Goal: Task Accomplishment & Management: Complete application form

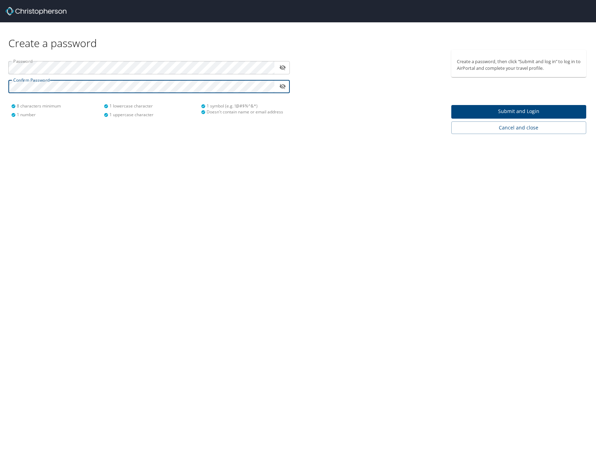
click at [492, 112] on span "Submit and Login" at bounding box center [519, 111] width 124 height 9
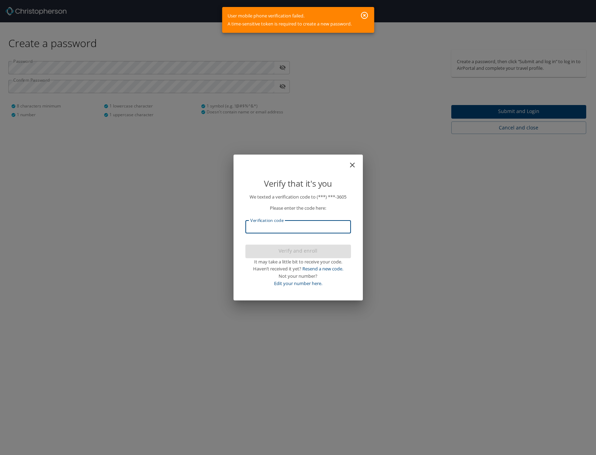
click at [293, 226] on input "Verification code" at bounding box center [297, 226] width 105 height 13
click at [294, 284] on link "Edit your number here." at bounding box center [298, 283] width 48 height 6
select select "US"
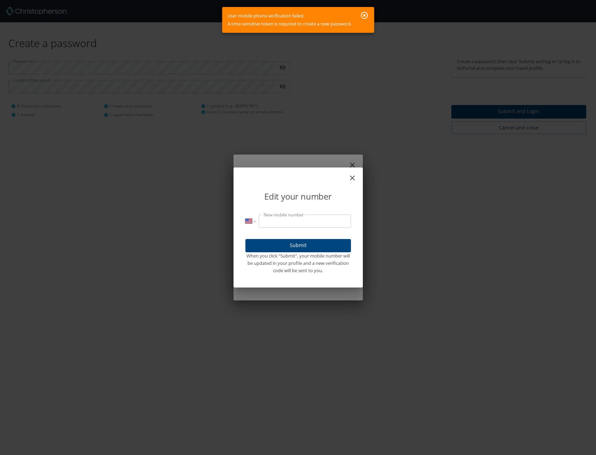
click at [351, 178] on icon "close" at bounding box center [352, 178] width 8 height 8
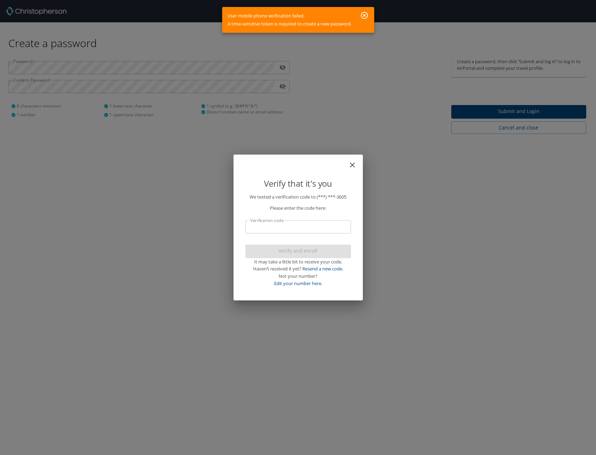
click at [366, 16] on icon "button" at bounding box center [364, 15] width 8 height 8
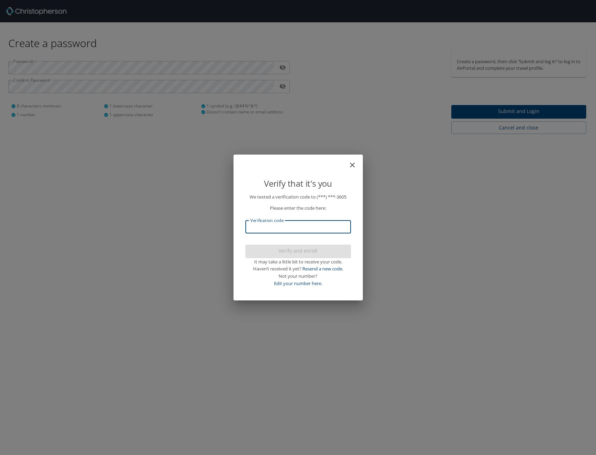
click at [295, 228] on input "Verification code" at bounding box center [297, 226] width 105 height 13
click at [322, 268] on link "Resend a new code." at bounding box center [322, 269] width 41 height 6
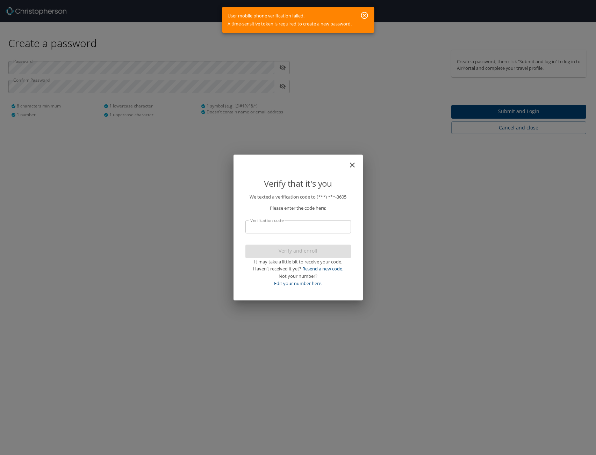
click at [363, 15] on icon "button" at bounding box center [364, 15] width 8 height 8
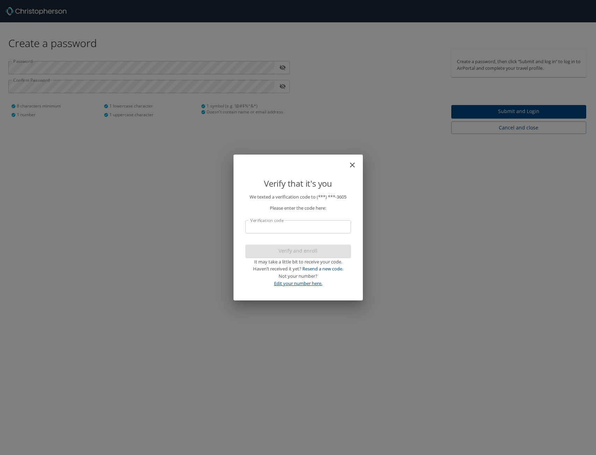
click at [295, 284] on link "Edit your number here." at bounding box center [298, 283] width 48 height 6
select select "US"
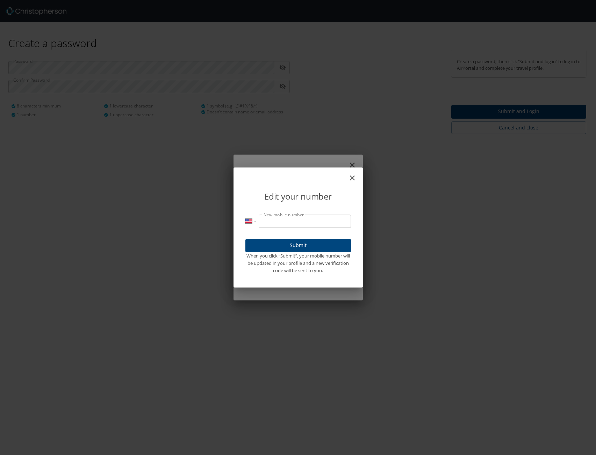
click at [286, 225] on input "New mobile number" at bounding box center [304, 221] width 92 height 13
type input "[PHONE_NUMBER]"
click at [293, 241] on span "Submit" at bounding box center [298, 245] width 94 height 9
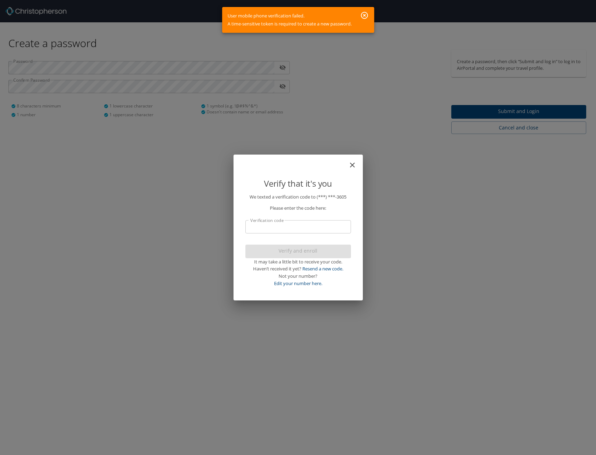
click at [364, 14] on icon "button" at bounding box center [364, 15] width 8 height 8
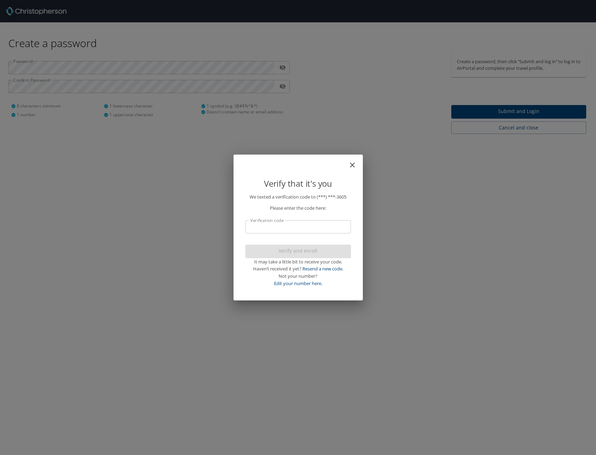
click at [352, 166] on icon "close" at bounding box center [352, 165] width 5 height 5
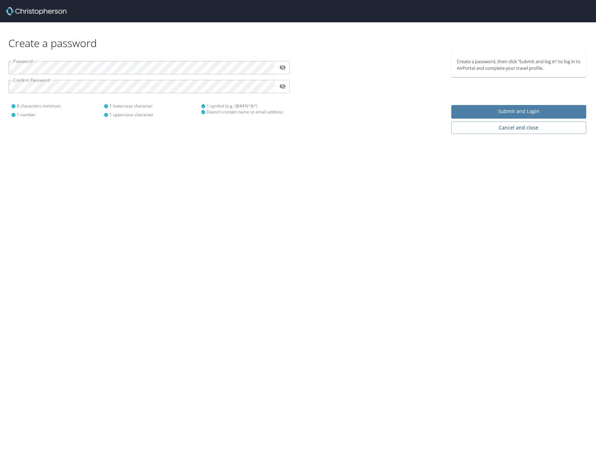
click at [479, 111] on span "Submit and Login" at bounding box center [519, 111] width 124 height 9
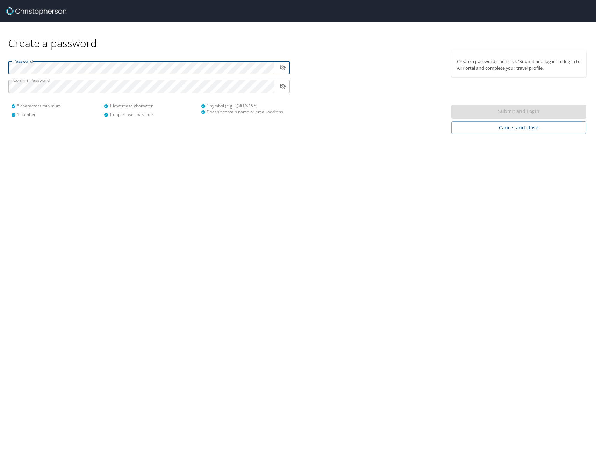
click at [285, 68] on icon "toggle password visibility" at bounding box center [282, 67] width 7 height 7
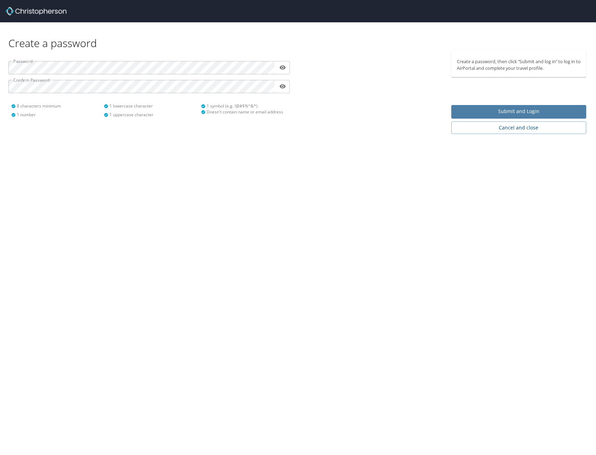
click at [524, 109] on span "Submit and Login" at bounding box center [519, 111] width 124 height 9
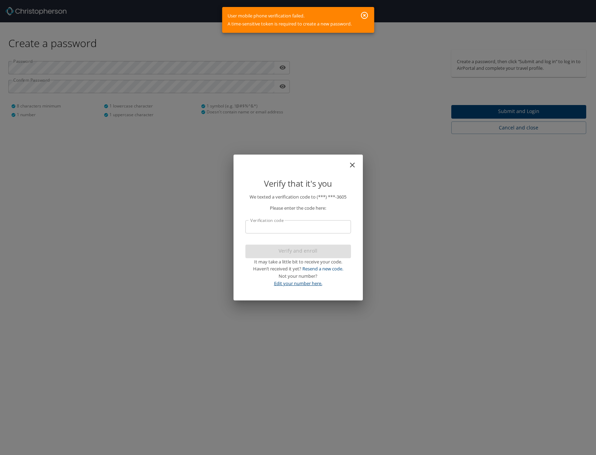
click at [310, 284] on link "Edit your number here." at bounding box center [298, 283] width 48 height 6
select select "US"
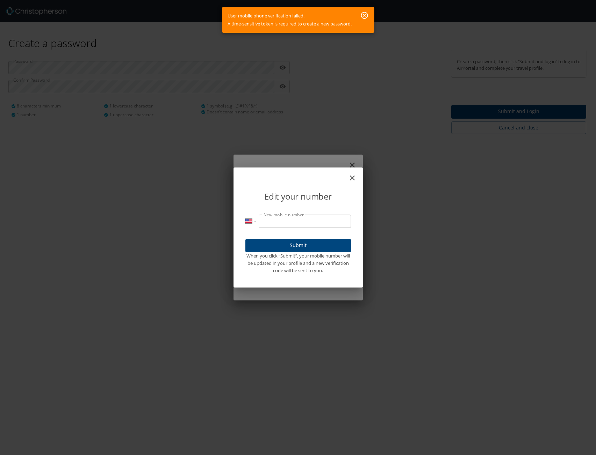
click at [289, 219] on input "New mobile number" at bounding box center [304, 221] width 92 height 13
type input "[PHONE_NUMBER]"
click at [294, 250] on span "Submit" at bounding box center [298, 245] width 94 height 9
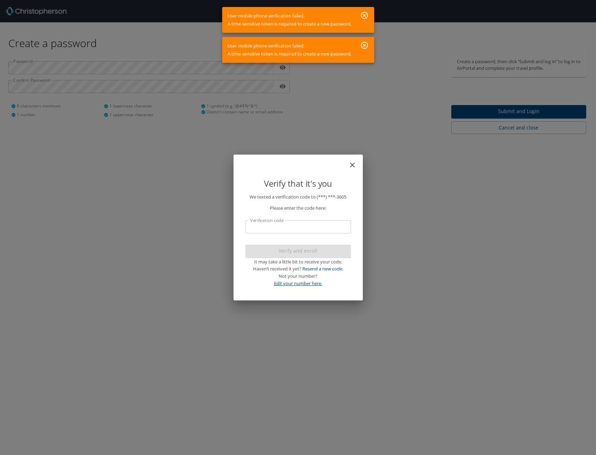
click at [298, 283] on link "Edit your number here." at bounding box center [298, 283] width 48 height 6
select select "US"
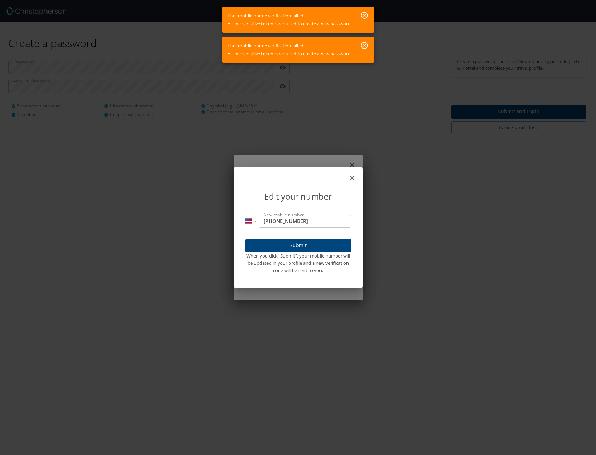
click at [308, 242] on span "Submit" at bounding box center [298, 245] width 94 height 9
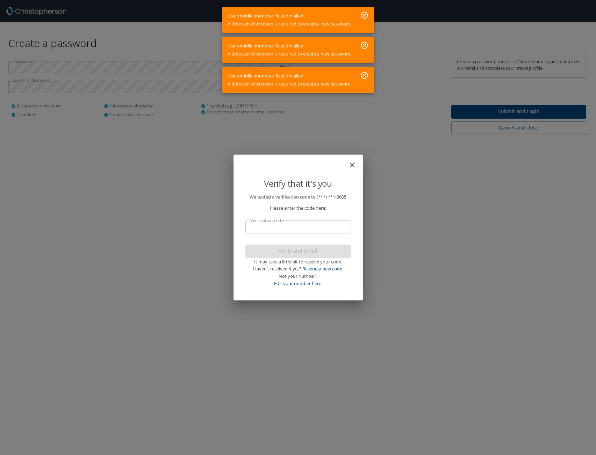
click at [365, 75] on icon "button" at bounding box center [363, 75] width 7 height 7
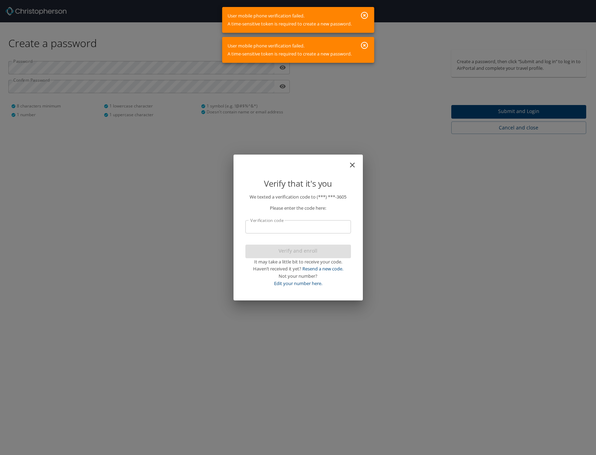
click at [365, 42] on button "button" at bounding box center [364, 45] width 14 height 13
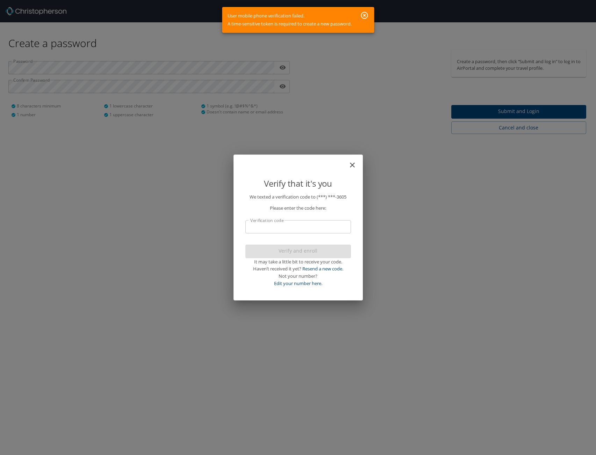
click at [366, 19] on icon "button" at bounding box center [364, 15] width 8 height 8
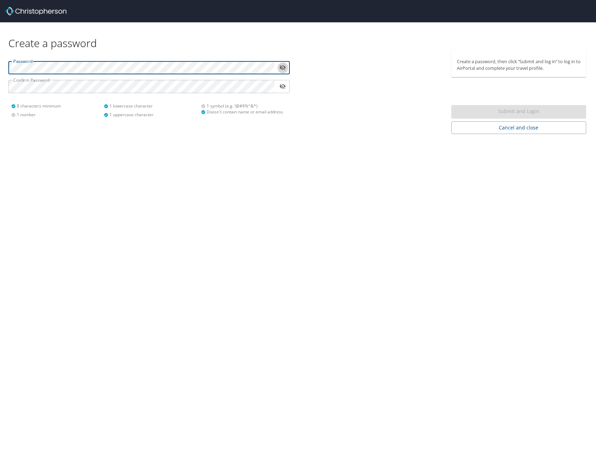
click at [281, 69] on icon "toggle password visibility" at bounding box center [282, 67] width 6 height 5
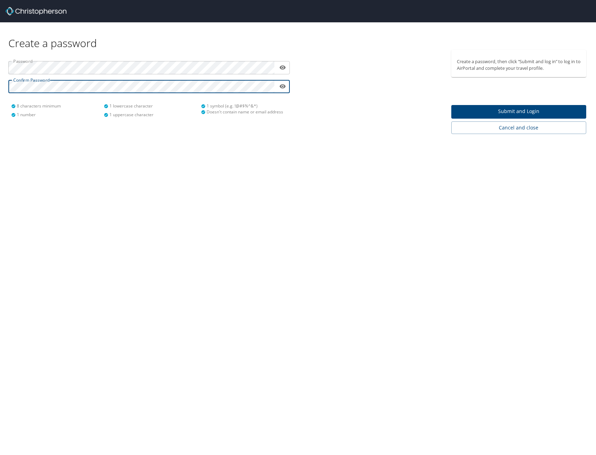
click at [517, 111] on span "Submit and Login" at bounding box center [519, 111] width 124 height 9
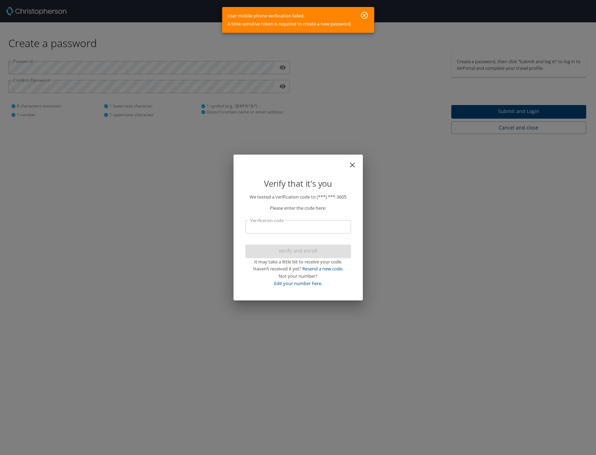
click at [287, 231] on input "Verification code" at bounding box center [297, 226] width 105 height 13
click at [307, 285] on link "Edit your number here." at bounding box center [298, 283] width 48 height 6
select select "US"
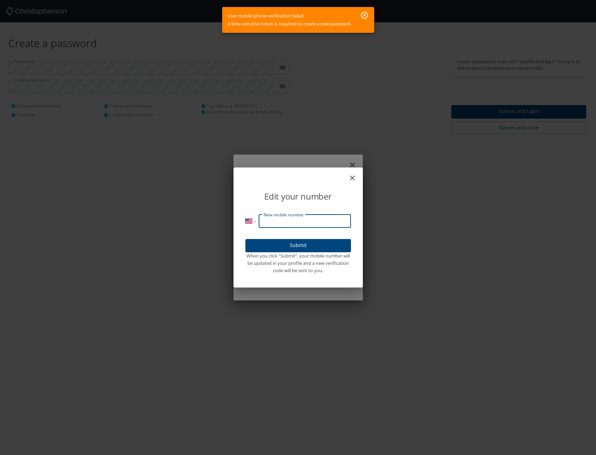
click at [283, 224] on input "New mobile number" at bounding box center [304, 221] width 92 height 13
type input "[PHONE_NUMBER]"
click at [292, 248] on span "Submit" at bounding box center [298, 245] width 94 height 9
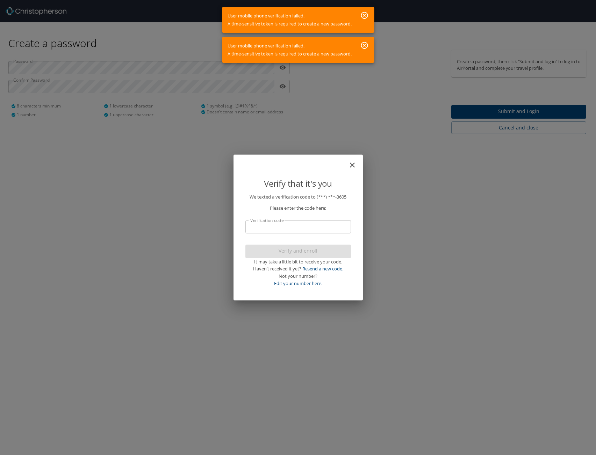
click at [300, 238] on p "We texted a verification code to (***) ***- 3605 Please enter the code here: Ve…" at bounding box center [297, 241] width 105 height 94
click at [301, 230] on input "Verification code" at bounding box center [297, 226] width 105 height 13
click at [323, 269] on link "Resend a new code." at bounding box center [322, 269] width 41 height 6
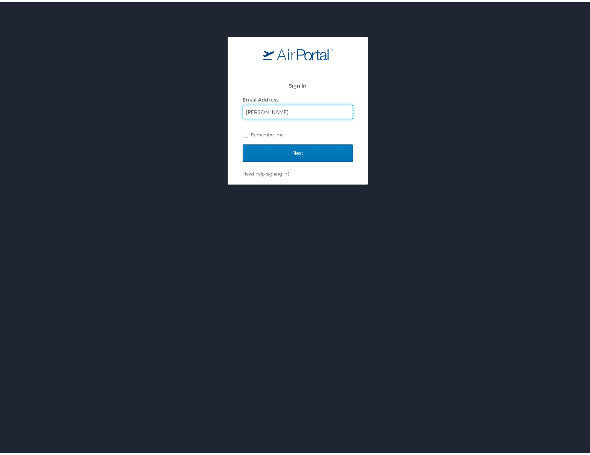
type input "carpenterstevenp@gmail.com"
click at [278, 145] on input "Next" at bounding box center [298, 151] width 110 height 17
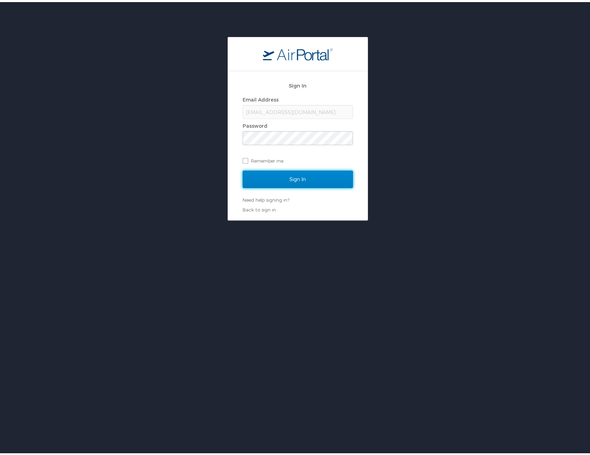
click at [300, 174] on input "Sign In" at bounding box center [298, 177] width 110 height 17
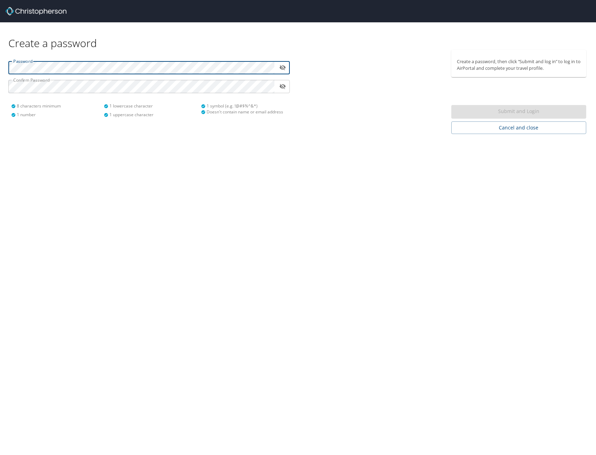
click at [283, 67] on icon "toggle password visibility" at bounding box center [282, 67] width 6 height 5
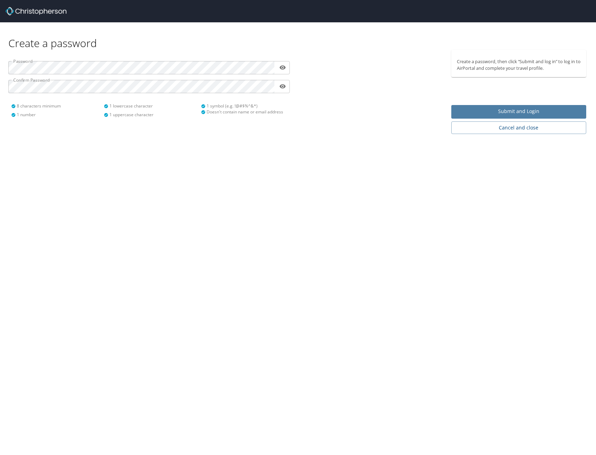
click at [499, 111] on span "Submit and Login" at bounding box center [519, 111] width 124 height 9
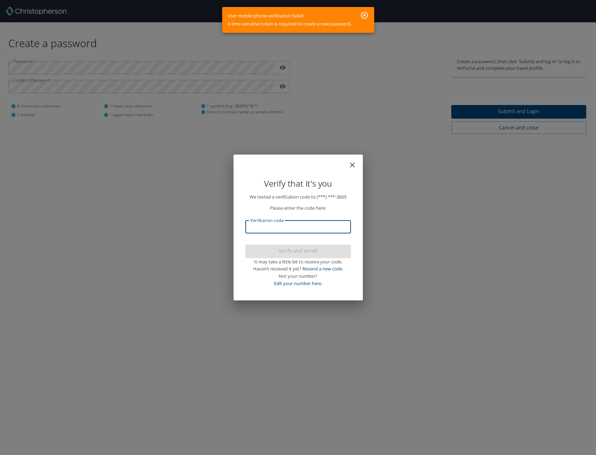
click at [284, 228] on input "Verification code" at bounding box center [297, 226] width 105 height 13
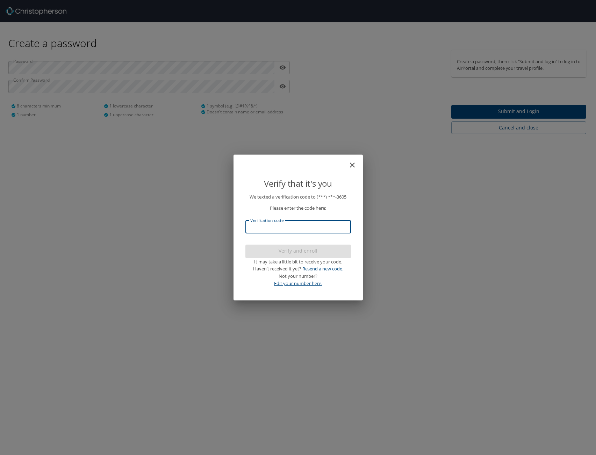
click at [286, 285] on link "Edit your number here." at bounding box center [298, 283] width 48 height 6
select select "US"
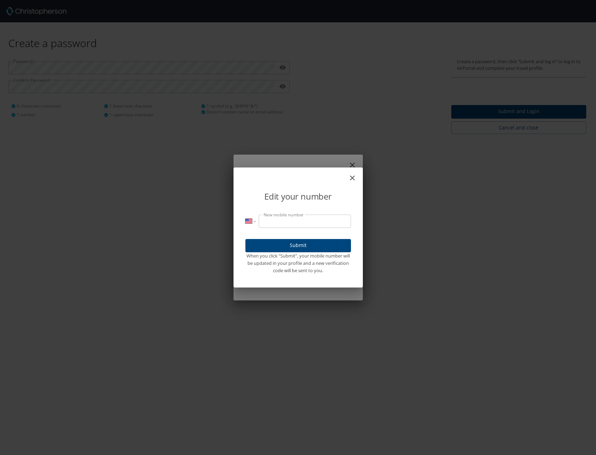
click at [293, 229] on p "International [GEOGRAPHIC_DATA] [GEOGRAPHIC_DATA] [GEOGRAPHIC_DATA] [GEOGRAPHIC…" at bounding box center [297, 245] width 105 height 60
click at [292, 222] on input "New mobile number" at bounding box center [304, 221] width 92 height 13
type input "[PHONE_NUMBER]"
click at [294, 243] on span "Submit" at bounding box center [298, 245] width 94 height 9
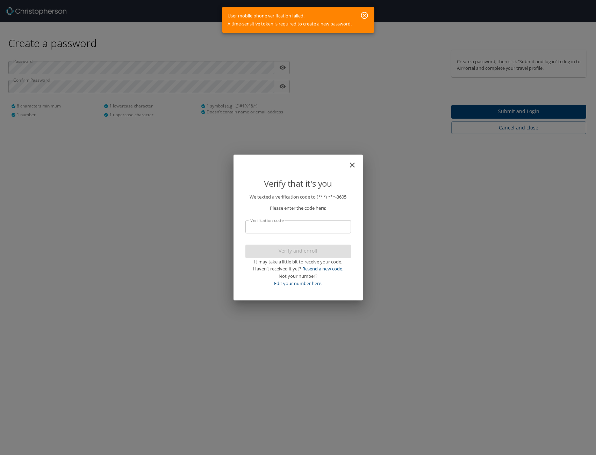
click at [366, 13] on icon "button" at bounding box center [363, 15] width 7 height 7
